Goal: Task Accomplishment & Management: Use online tool/utility

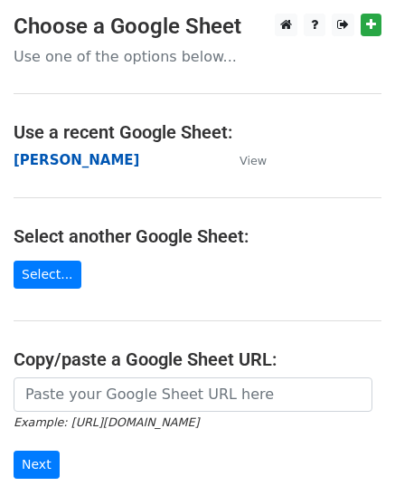
click at [65, 164] on strong "[PERSON_NAME]" at bounding box center [77, 160] width 126 height 16
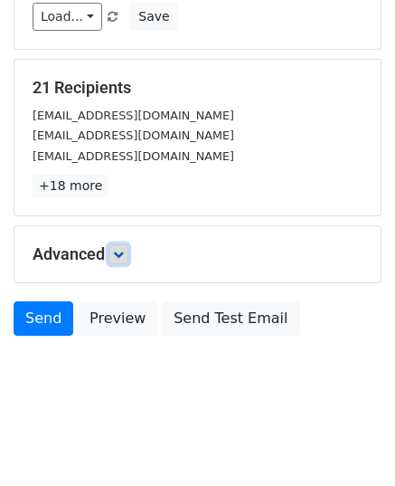
click at [128, 254] on link at bounding box center [119, 254] width 20 height 20
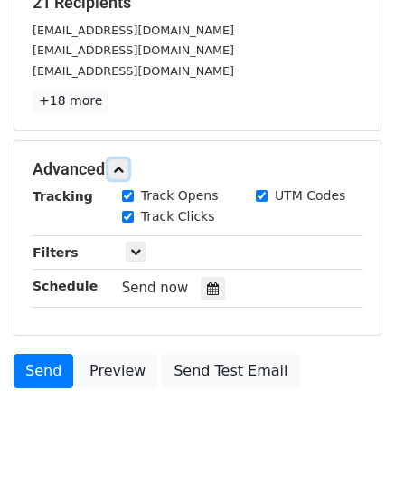
scroll to position [376, 0]
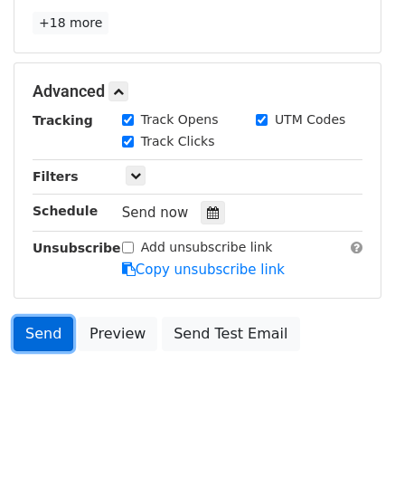
click at [43, 341] on link "Send" at bounding box center [44, 334] width 60 height 34
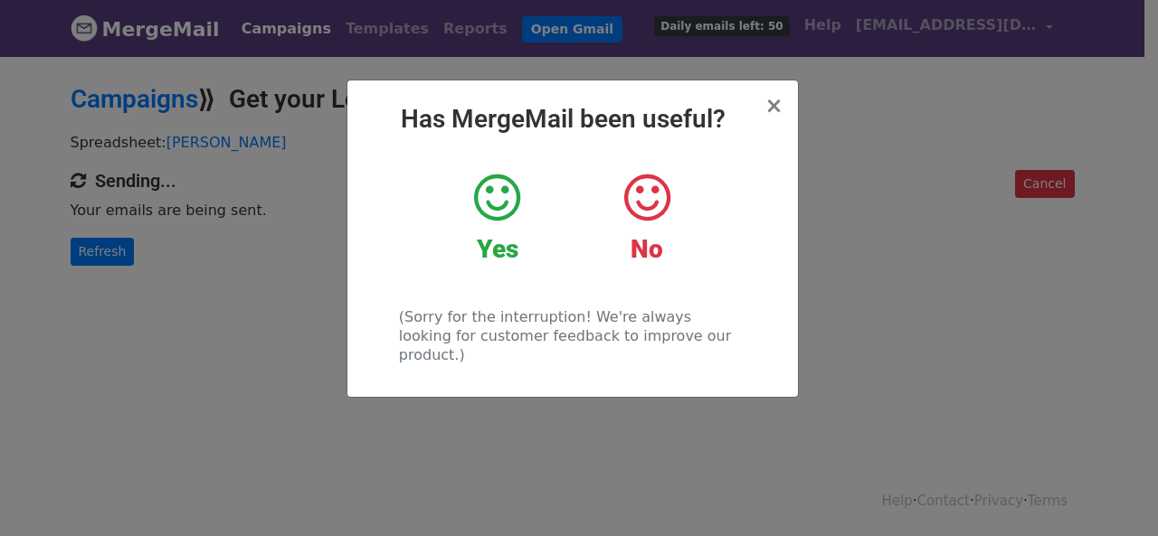
click at [192, 229] on div "× Has MergeMail been useful? Yes No (Sorry for the interruption! We're always l…" at bounding box center [579, 295] width 1158 height 482
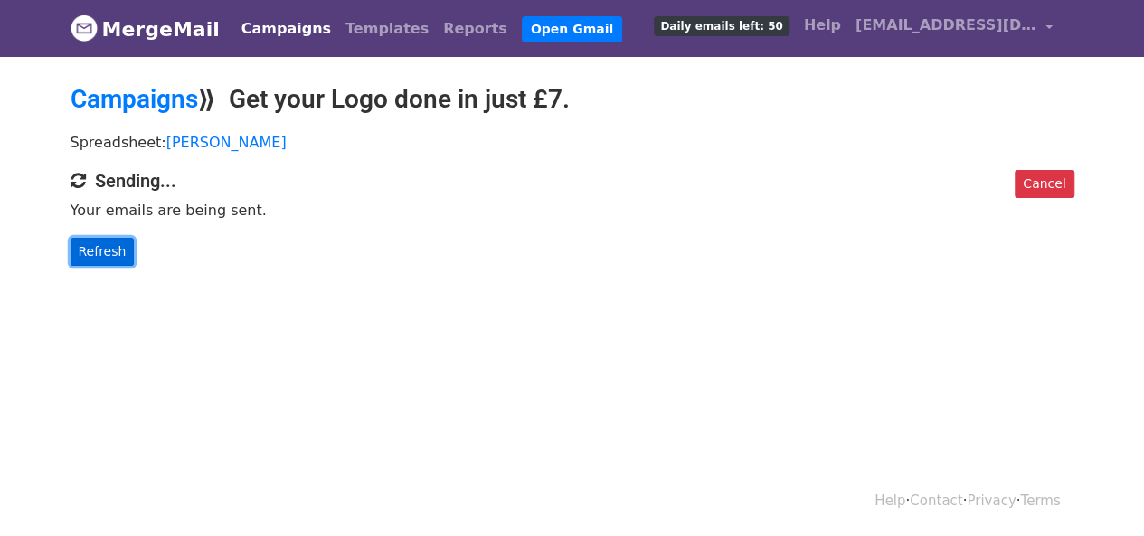
click at [105, 243] on link "Refresh" at bounding box center [103, 252] width 64 height 28
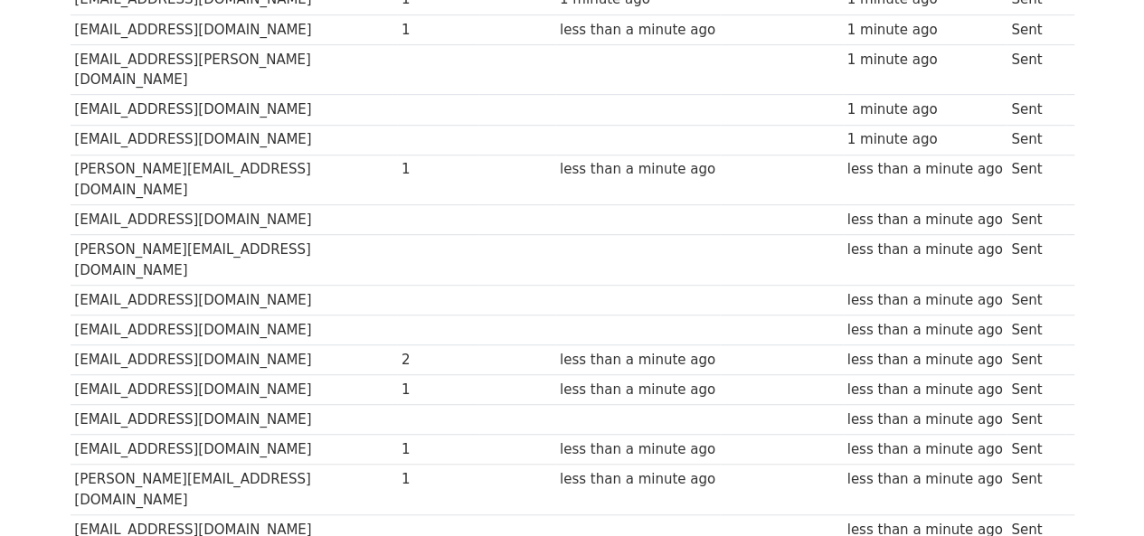
scroll to position [545, 0]
